Goal: Information Seeking & Learning: Check status

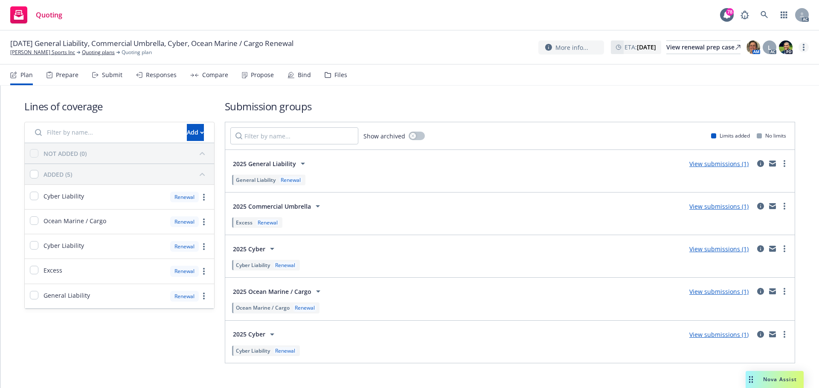
click at [803, 50] on circle "more" at bounding box center [804, 50] width 2 height 2
click at [739, 67] on link "Copy logging email" at bounding box center [760, 64] width 95 height 17
click at [804, 50] on circle "more" at bounding box center [804, 50] width 2 height 2
click at [754, 68] on link "Copy logging email" at bounding box center [760, 64] width 95 height 17
click at [803, 47] on circle "more" at bounding box center [804, 47] width 2 height 2
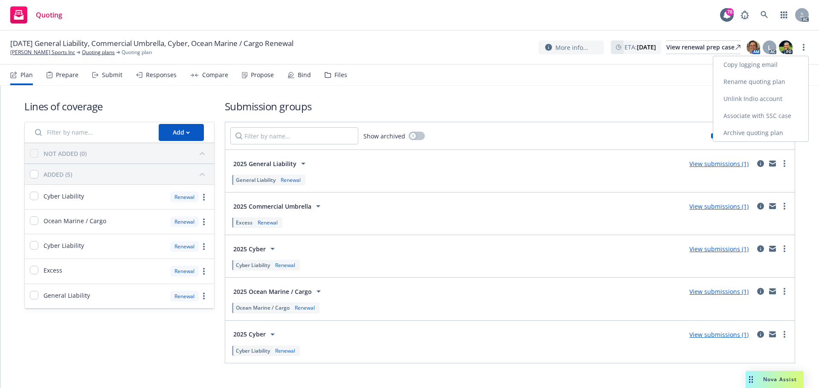
click at [762, 62] on link "Copy logging email" at bounding box center [760, 64] width 95 height 17
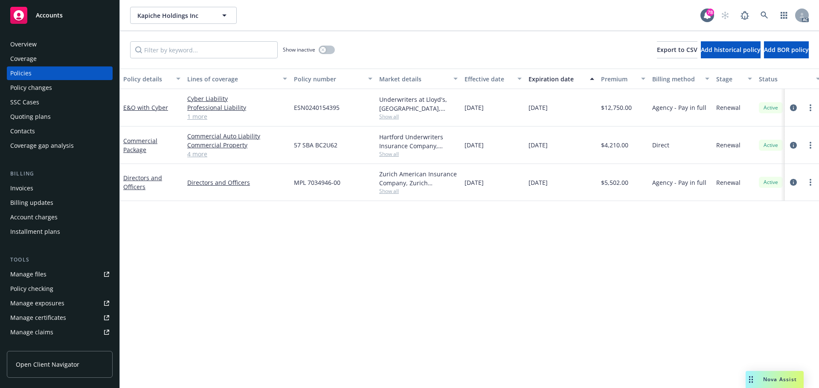
click at [358, 290] on div "Policy details Lines of coverage Policy number Market details Effective date Ex…" at bounding box center [469, 229] width 699 height 320
click at [791, 108] on icon "circleInformation" at bounding box center [793, 107] width 7 height 7
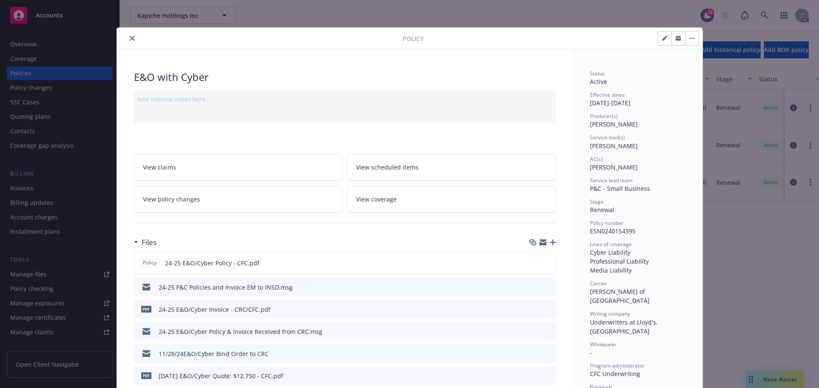
click at [130, 38] on icon "close" at bounding box center [132, 38] width 5 height 5
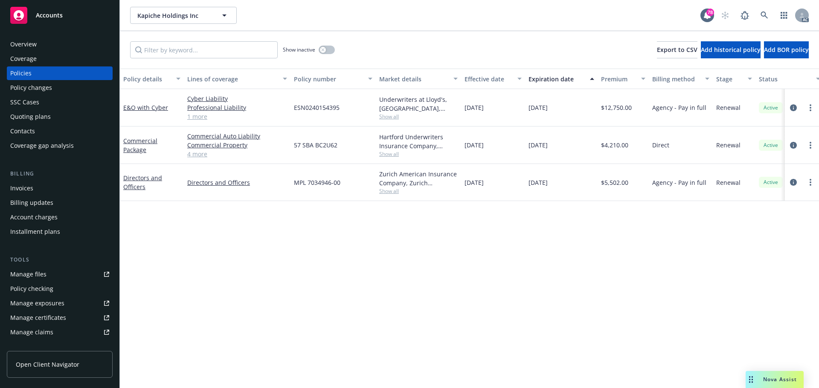
click at [773, 382] on span "Nova Assist" at bounding box center [780, 379] width 34 height 7
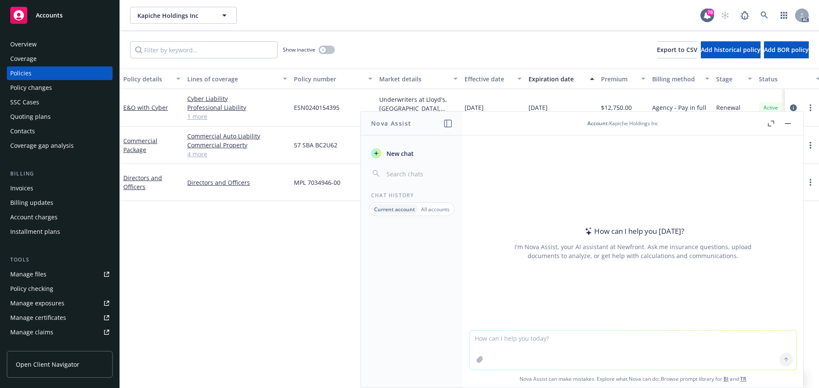
click at [562, 342] on textarea at bounding box center [633, 350] width 327 height 39
drag, startPoint x: 512, startPoint y: 339, endPoint x: 512, endPoint y: 354, distance: 14.9
click at [512, 340] on textarea "check grammer in wording '" at bounding box center [633, 350] width 327 height 40
click at [553, 343] on textarea "check grammar in wording '" at bounding box center [633, 350] width 327 height 40
paste textarea "I would like to send this draft submission email to you since there is no backu…"
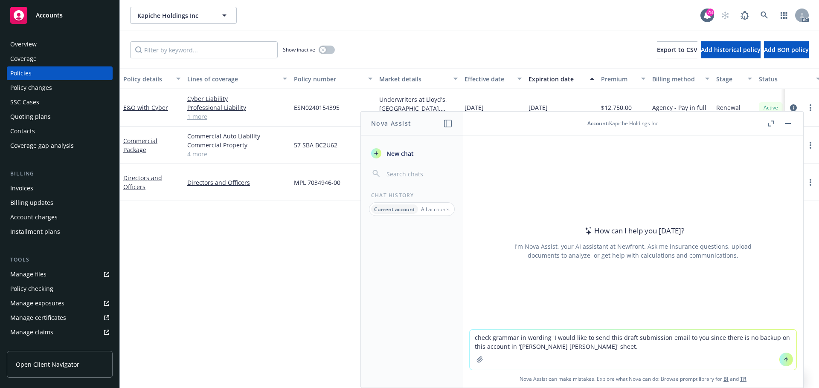
type textarea "check grammar in wording 'I would like to send this draft submission email to y…"
click at [785, 360] on icon at bounding box center [786, 360] width 6 height 6
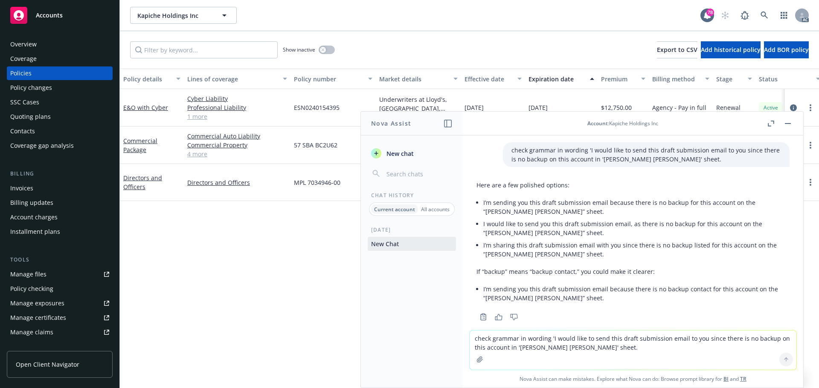
scroll to position [13, 0]
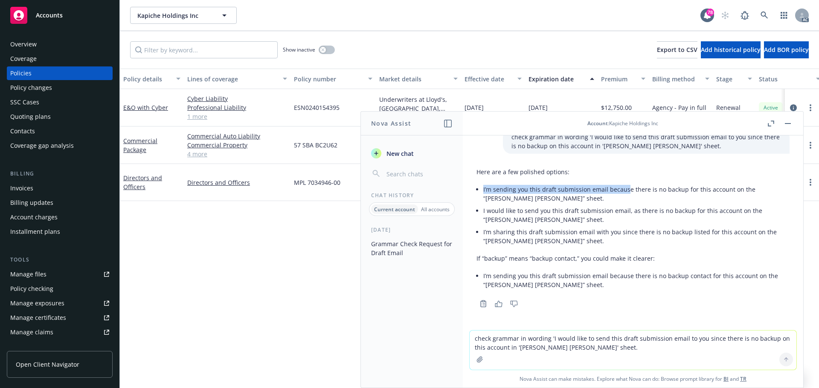
drag, startPoint x: 483, startPoint y: 189, endPoint x: 625, endPoint y: 190, distance: 142.0
click at [625, 190] on li "I’m sending you this draft submission email because there is no backup for this…" at bounding box center [636, 193] width 306 height 21
click at [569, 211] on li "I would like to send you this draft submission email, as there is no backup for…" at bounding box center [636, 215] width 306 height 21
drag, startPoint x: 484, startPoint y: 190, endPoint x: 603, endPoint y: 192, distance: 119.9
click at [603, 192] on li "I’m sending you this draft submission email because there is no backup for this…" at bounding box center [636, 193] width 306 height 21
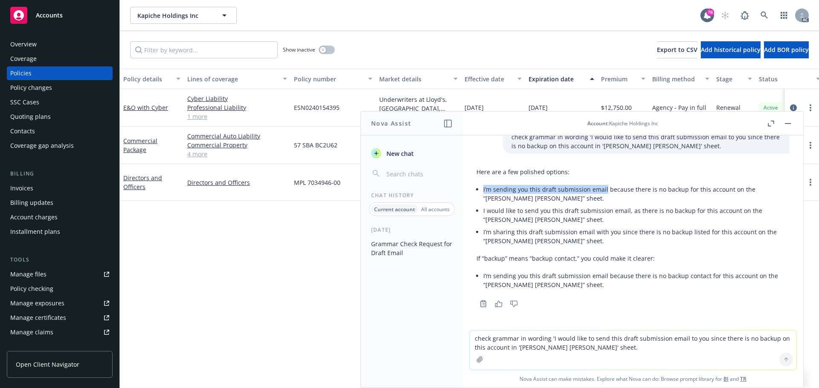
copy li "I’m sending you this draft submission email"
